Goal: Task Accomplishment & Management: Manage account settings

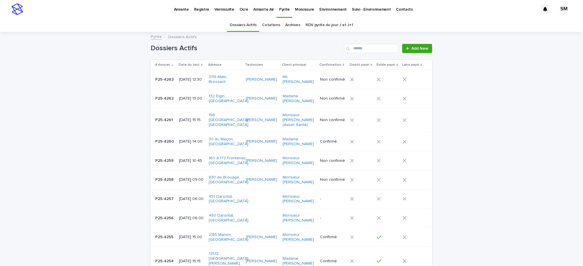
click at [182, 9] on p "Amiante" at bounding box center [181, 6] width 15 height 12
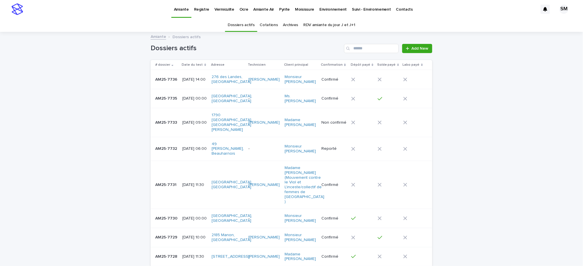
click at [159, 84] on td "AM25-7736 AM25-7736" at bounding box center [166, 79] width 30 height 19
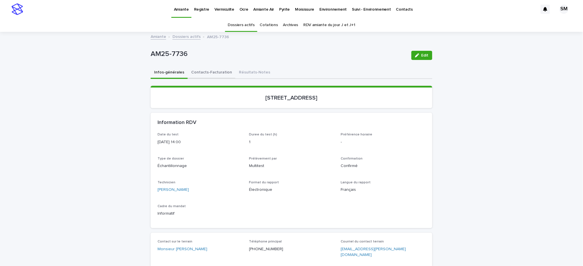
click at [199, 74] on button "Contacts-Facturation" at bounding box center [212, 73] width 48 height 12
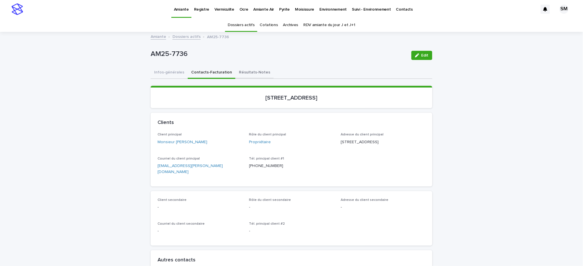
click at [240, 73] on button "Résultats-Notes" at bounding box center [254, 73] width 38 height 12
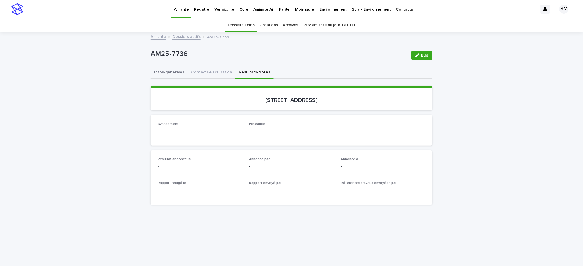
click at [171, 71] on button "Infos-générales" at bounding box center [169, 73] width 37 height 12
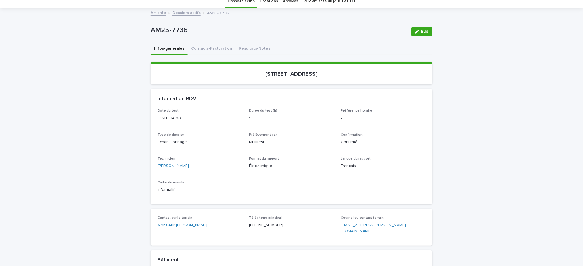
scroll to position [23, 0]
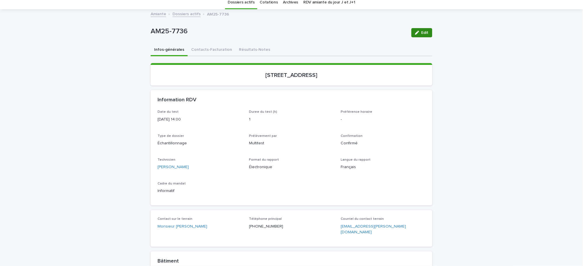
click at [423, 29] on button "Edit" at bounding box center [421, 32] width 21 height 9
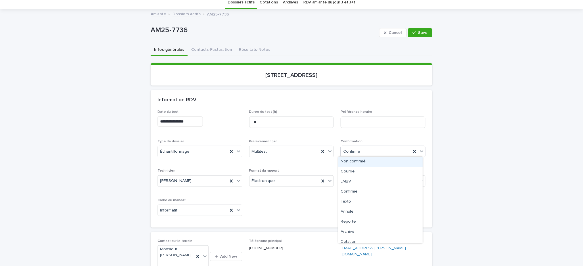
click at [419, 147] on div at bounding box center [421, 151] width 7 height 10
click at [354, 209] on div "Annulé" at bounding box center [380, 212] width 84 height 10
click at [418, 33] on span "Save" at bounding box center [422, 33] width 9 height 4
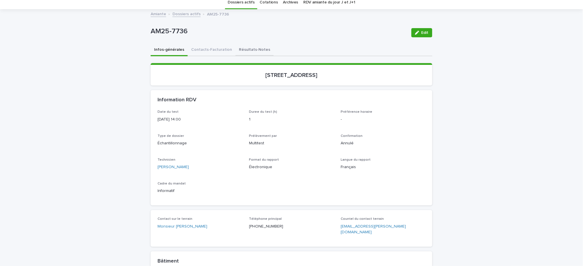
click at [251, 49] on button "Résultats-Notes" at bounding box center [254, 50] width 38 height 12
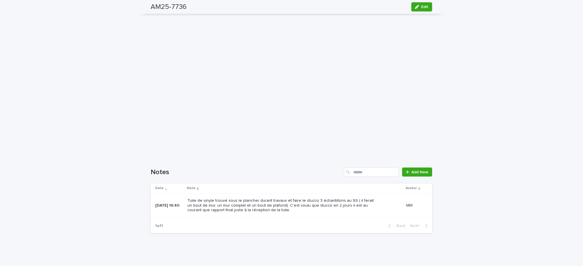
scroll to position [203, 0]
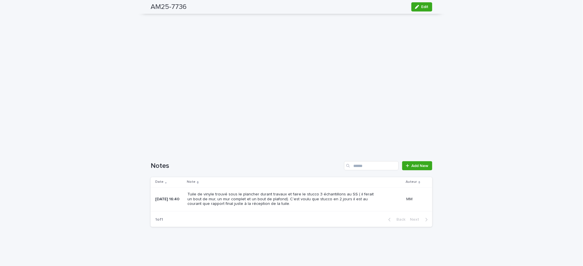
click at [409, 160] on div "Loading... Saving… Notes Add New Date Note Auteur 11/08/2025 16:40 Tuile de vin…" at bounding box center [292, 191] width 282 height 82
click at [418, 164] on span "Add New" at bounding box center [419, 166] width 17 height 4
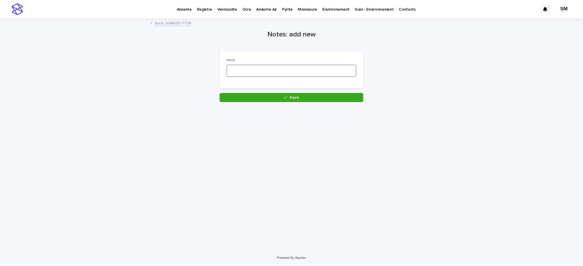
click at [234, 75] on textarea at bounding box center [291, 71] width 130 height 12
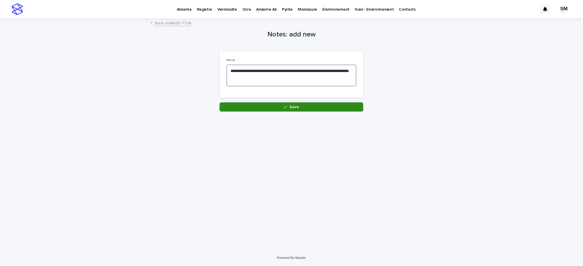
type textarea "**********"
click at [275, 104] on button "Save" at bounding box center [292, 107] width 144 height 9
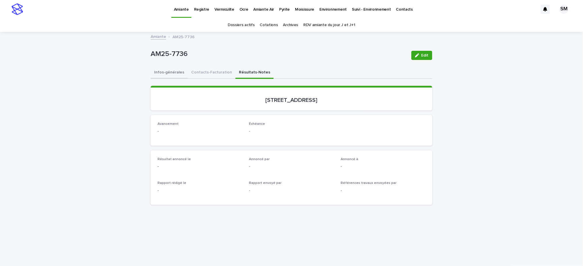
click at [171, 73] on button "Infos-générales" at bounding box center [169, 73] width 37 height 12
